Goal: Find specific page/section: Find specific page/section

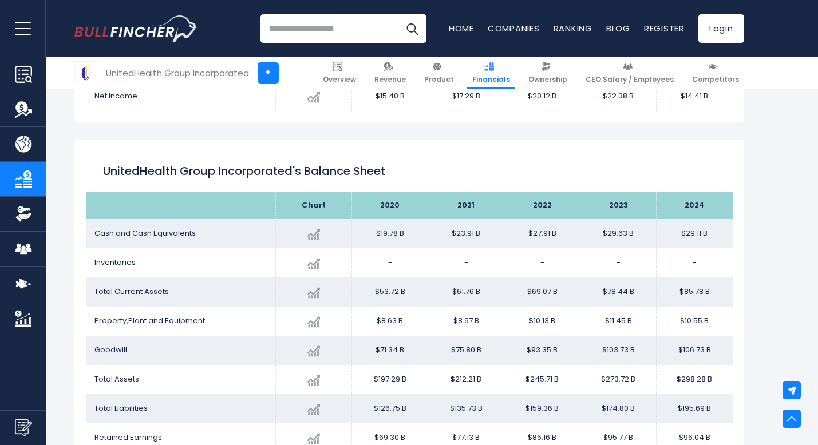
scroll to position [915, 0]
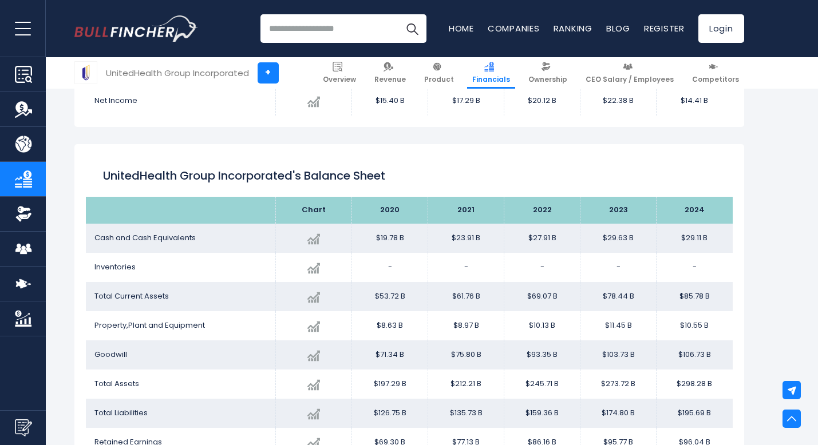
click at [342, 34] on input "search" at bounding box center [343, 28] width 166 height 29
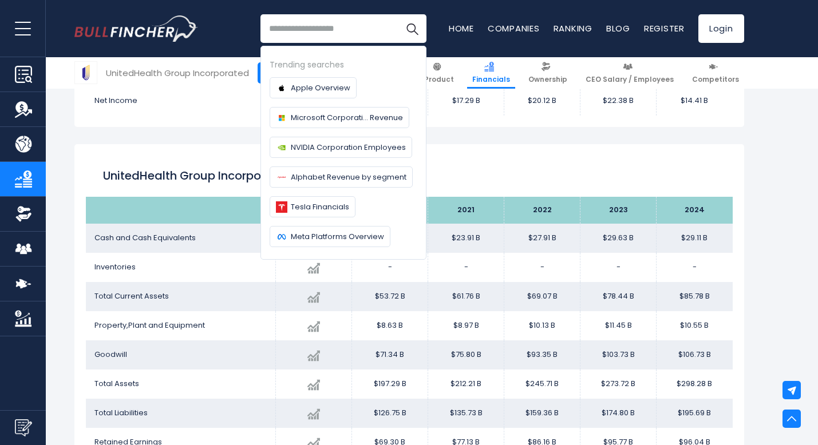
type input "*"
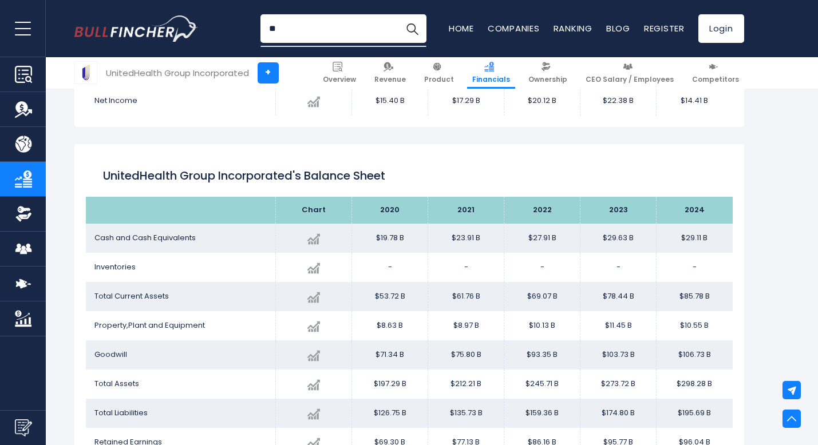
type input "*"
type input "**********"
click at [413, 27] on img "Search" at bounding box center [412, 28] width 15 height 15
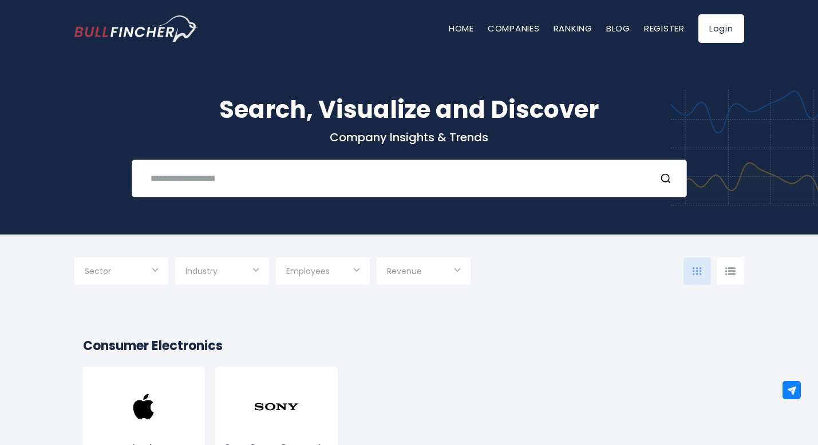
click at [314, 175] on input "text" at bounding box center [395, 178] width 503 height 21
